Goal: Check status

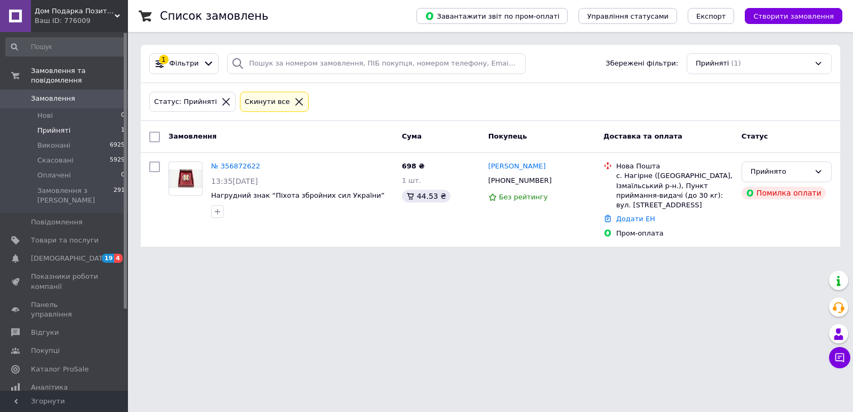
click at [62, 126] on span "Прийняті" at bounding box center [53, 131] width 33 height 10
click at [61, 126] on span "Прийняті" at bounding box center [53, 131] width 33 height 10
click at [52, 141] on span "Виконані" at bounding box center [53, 146] width 33 height 10
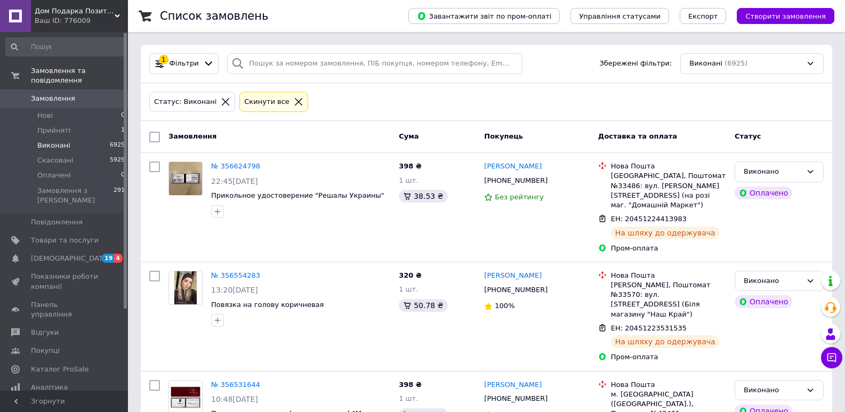
click at [427, 83] on div "Статус: [PERSON_NAME] все" at bounding box center [487, 102] width 692 height 38
click at [46, 126] on span "Прийняті" at bounding box center [53, 131] width 33 height 10
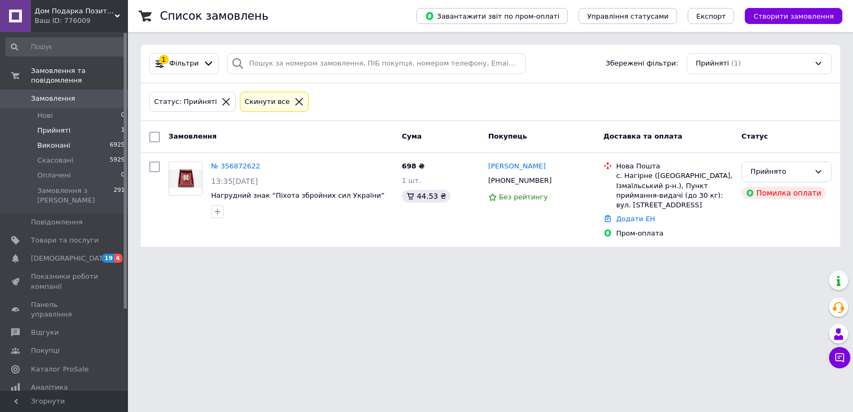
click at [64, 141] on span "Виконані" at bounding box center [53, 146] width 33 height 10
